Goal: Transaction & Acquisition: Book appointment/travel/reservation

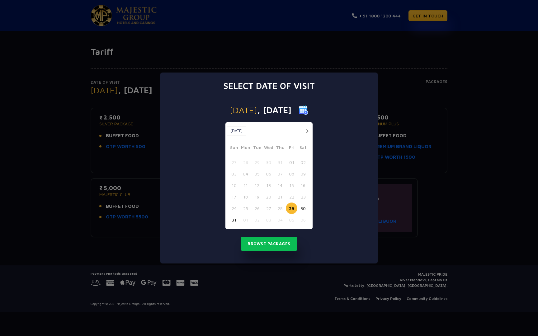
click at [293, 207] on button "29" at bounding box center [292, 209] width 12 height 12
click at [298, 210] on button "30" at bounding box center [303, 209] width 12 height 12
click at [295, 208] on button "29" at bounding box center [292, 209] width 12 height 12
click at [280, 241] on button "Browse Packages" at bounding box center [269, 244] width 56 height 14
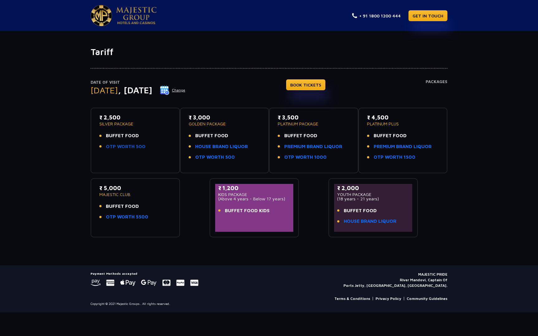
click at [125, 146] on link "OTP WORTH 500" at bounding box center [126, 146] width 40 height 7
click at [121, 116] on p "₹ 2,500" at bounding box center [135, 117] width 72 height 8
click at [118, 126] on p "SILVER PACKAGE" at bounding box center [135, 124] width 72 height 4
click at [324, 87] on link "BOOK TICKETS" at bounding box center [305, 84] width 39 height 11
click at [435, 84] on h4 "Packages" at bounding box center [437, 90] width 22 height 22
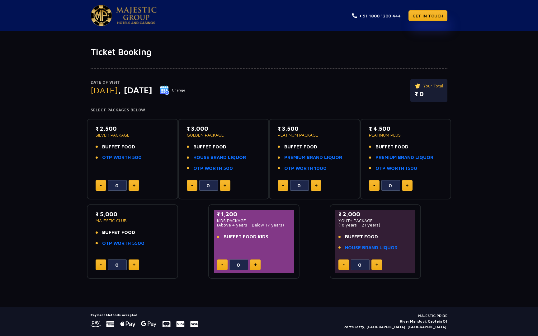
click at [113, 133] on p "SILVER PACKAGE" at bounding box center [133, 135] width 74 height 4
